Goal: Navigation & Orientation: Find specific page/section

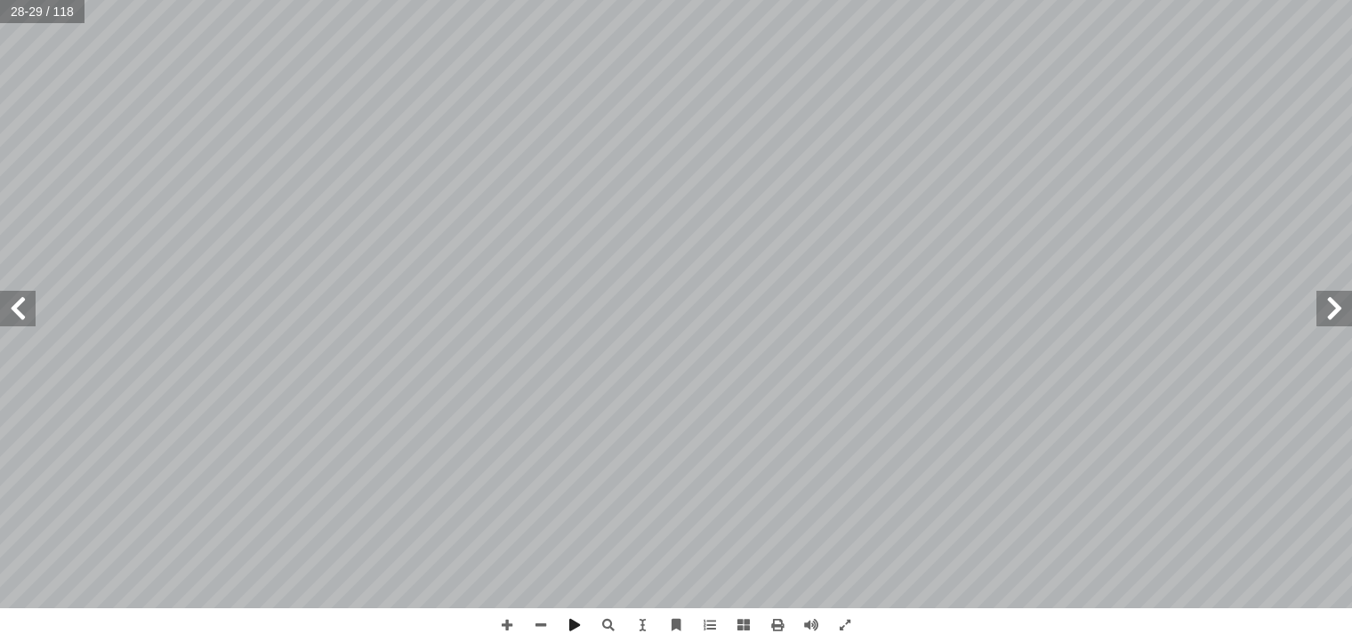
click at [1338, 314] on span at bounding box center [1334, 309] width 36 height 36
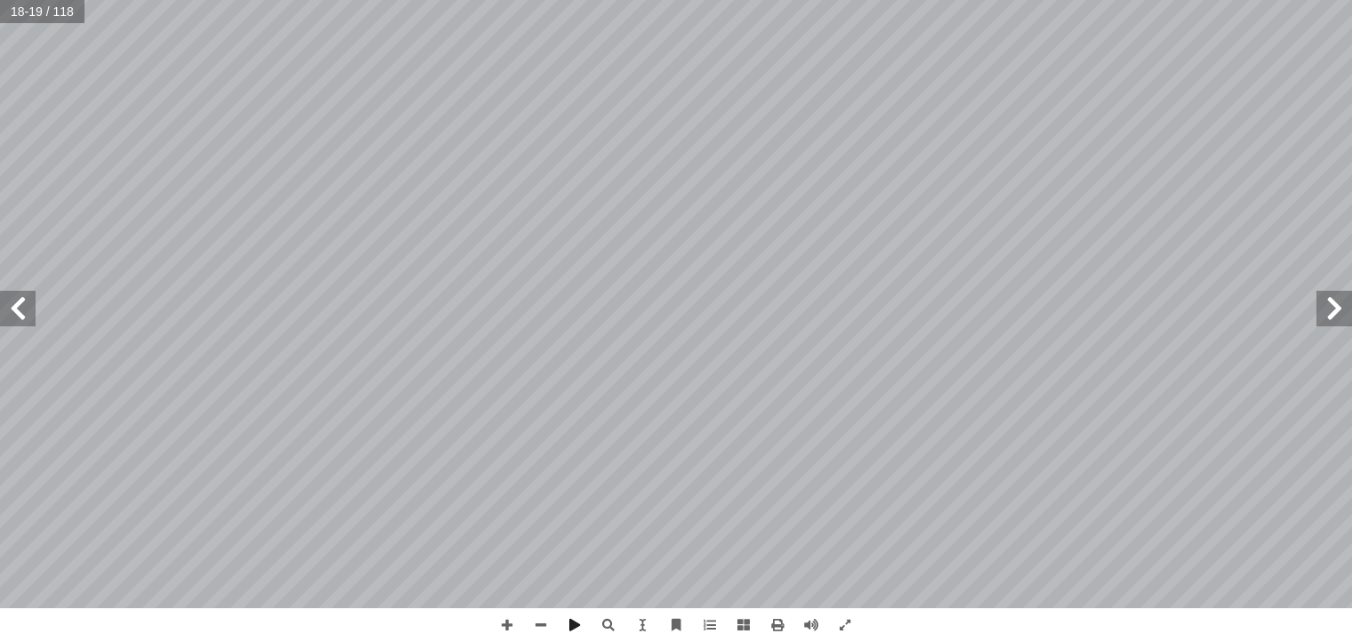
click at [1338, 314] on span at bounding box center [1334, 309] width 36 height 36
click at [547, 623] on span at bounding box center [541, 625] width 34 height 34
click at [7, 311] on span at bounding box center [18, 309] width 36 height 36
click at [1342, 320] on span at bounding box center [1334, 309] width 36 height 36
click at [14, 314] on span at bounding box center [18, 309] width 36 height 36
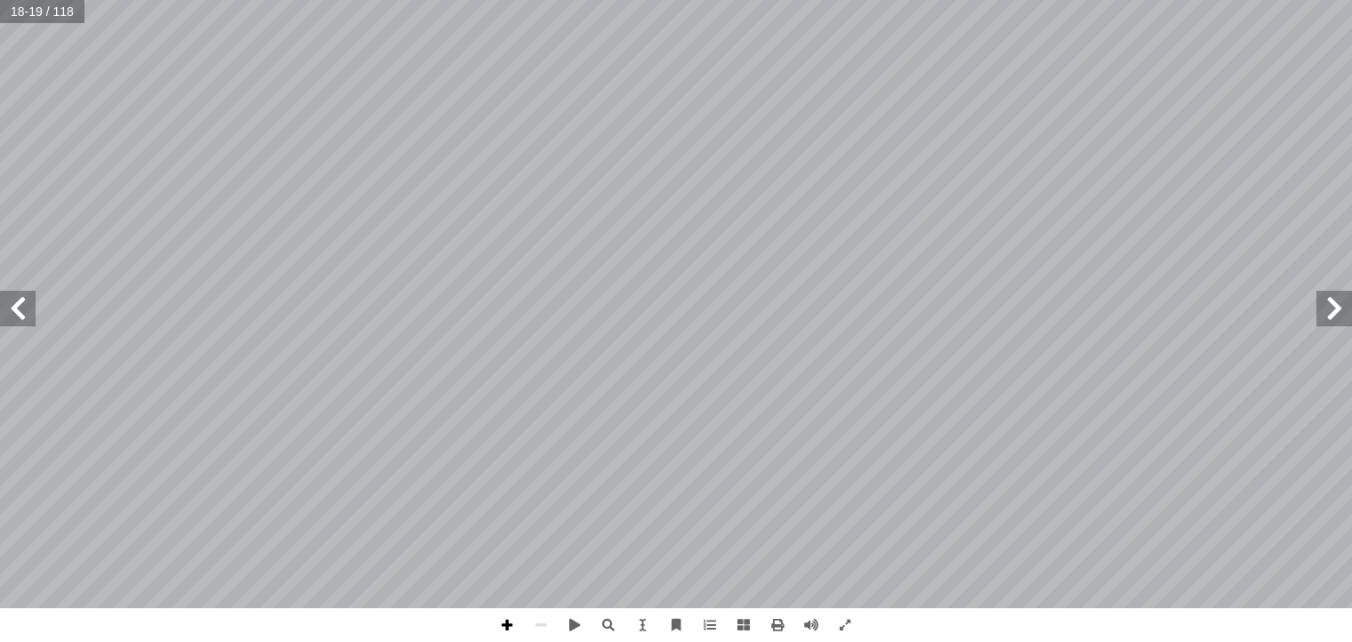
click at [509, 629] on span at bounding box center [507, 625] width 34 height 34
click at [25, 320] on span at bounding box center [18, 309] width 36 height 36
click at [20, 320] on span at bounding box center [18, 309] width 36 height 36
click at [1327, 309] on span at bounding box center [1334, 309] width 36 height 36
click at [1336, 302] on span at bounding box center [1334, 309] width 36 height 36
